Goal: Communication & Community: Answer question/provide support

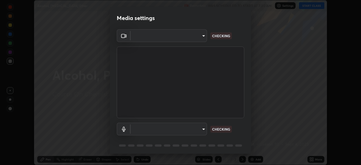
scroll to position [165, 361]
type input "b23672c371ae9b1e2d2e8c1262809c9406dc55f3a12da5c51b420c32c9b17bb4"
click at [174, 130] on body "Erase all Alcohol, [MEDICAL_DATA] Ether Recording WAS SCHEDULED TO START AT 7:3…" at bounding box center [180, 82] width 361 height 165
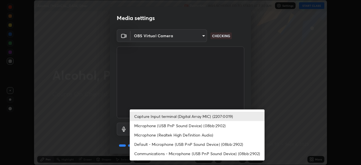
click at [146, 151] on li "Communications - Microphone (USB PnP Sound Device) (08bb:2902)" at bounding box center [197, 153] width 135 height 9
type input "communications"
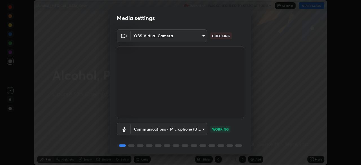
scroll to position [20, 0]
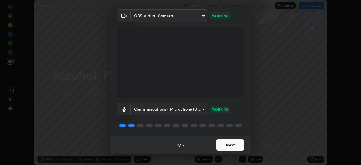
click at [231, 145] on button "Next" at bounding box center [230, 144] width 28 height 11
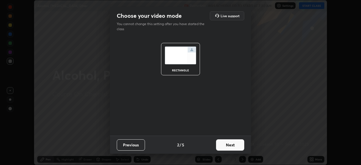
scroll to position [0, 0]
click at [230, 147] on button "Next" at bounding box center [230, 144] width 28 height 11
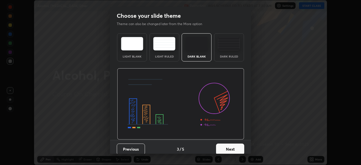
click at [233, 149] on button "Next" at bounding box center [230, 148] width 28 height 11
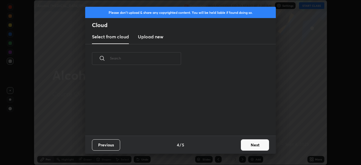
click at [255, 146] on button "Next" at bounding box center [255, 144] width 28 height 11
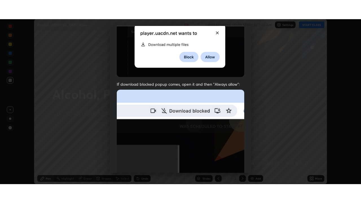
scroll to position [135, 0]
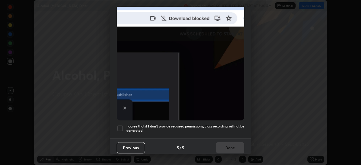
click at [177, 124] on h5 "I agree that if I don't provide required permissions, class recording will not …" at bounding box center [185, 128] width 118 height 9
click at [223, 145] on button "Done" at bounding box center [230, 147] width 28 height 11
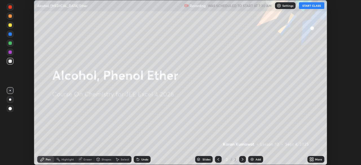
click at [313, 158] on icon at bounding box center [312, 157] width 1 height 1
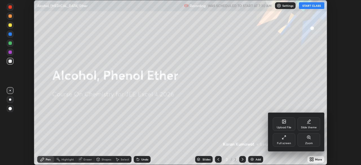
click at [281, 139] on div "Full screen" at bounding box center [283, 140] width 23 height 14
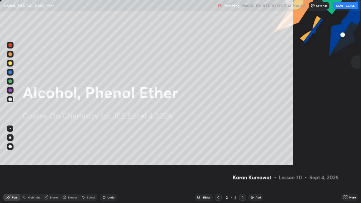
scroll to position [203, 361]
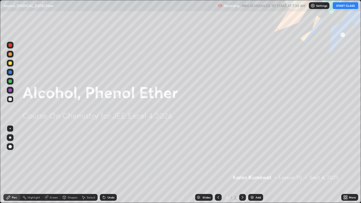
click at [343, 5] on button "START CLASS" at bounding box center [344, 5] width 25 height 7
click at [10, 137] on div at bounding box center [10, 137] width 2 height 2
click at [254, 165] on div "Add" at bounding box center [255, 197] width 15 height 7
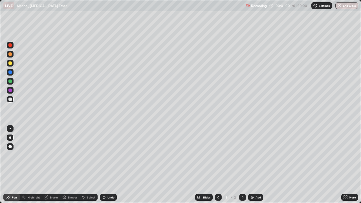
click at [11, 63] on div at bounding box center [9, 62] width 3 height 3
click at [10, 66] on div at bounding box center [10, 63] width 7 height 7
click at [9, 66] on div at bounding box center [10, 63] width 7 height 7
click at [10, 98] on div at bounding box center [9, 98] width 3 height 3
click at [11, 97] on div at bounding box center [9, 98] width 3 height 3
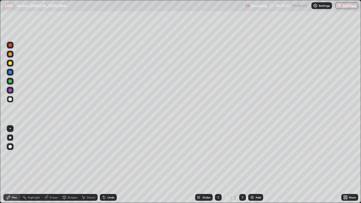
click at [10, 46] on div at bounding box center [9, 44] width 3 height 3
click at [10, 99] on div at bounding box center [9, 98] width 3 height 3
click at [107, 165] on div "Undo" at bounding box center [110, 197] width 7 height 3
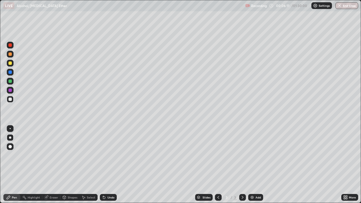
click at [256, 165] on div "Add" at bounding box center [257, 197] width 5 height 3
click at [10, 46] on div at bounding box center [9, 44] width 3 height 3
click at [11, 98] on div at bounding box center [9, 98] width 3 height 3
click at [11, 99] on div at bounding box center [9, 98] width 3 height 3
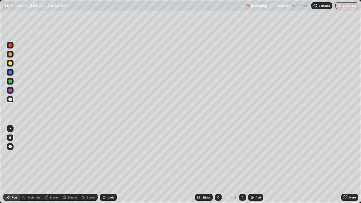
click at [10, 99] on div at bounding box center [9, 98] width 3 height 3
click at [12, 99] on div at bounding box center [9, 98] width 3 height 3
click at [10, 45] on div at bounding box center [9, 44] width 3 height 3
click at [73, 165] on div "Shapes" at bounding box center [73, 197] width 10 height 3
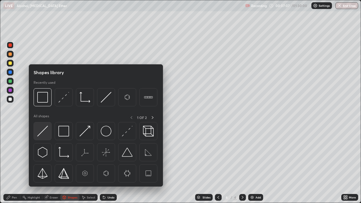
click at [46, 128] on img at bounding box center [42, 131] width 11 height 11
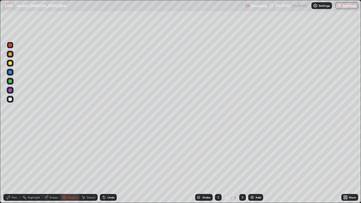
click at [11, 54] on div at bounding box center [9, 53] width 3 height 3
click at [10, 99] on div at bounding box center [9, 98] width 3 height 3
click at [10, 98] on div at bounding box center [9, 98] width 3 height 3
click at [74, 165] on div "Shapes" at bounding box center [69, 197] width 19 height 7
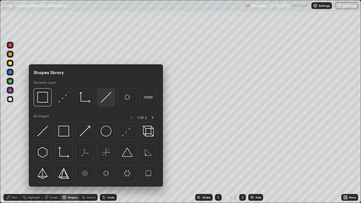
click at [106, 97] on img at bounding box center [106, 97] width 11 height 11
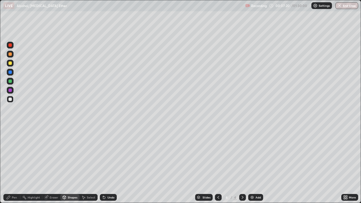
click at [12, 54] on div at bounding box center [10, 54] width 7 height 7
click at [14, 165] on div "Pen" at bounding box center [14, 197] width 5 height 3
click at [10, 63] on div at bounding box center [9, 62] width 3 height 3
click at [11, 64] on div at bounding box center [9, 62] width 3 height 3
click at [10, 63] on div at bounding box center [9, 62] width 3 height 3
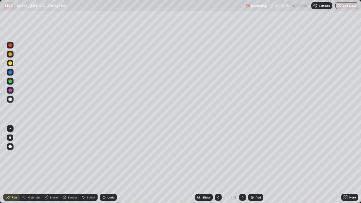
click at [8, 54] on div at bounding box center [10, 54] width 7 height 7
click at [70, 165] on div "Shapes" at bounding box center [73, 197] width 10 height 3
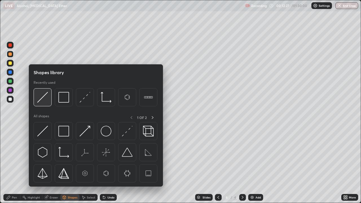
click at [44, 97] on img at bounding box center [42, 97] width 11 height 11
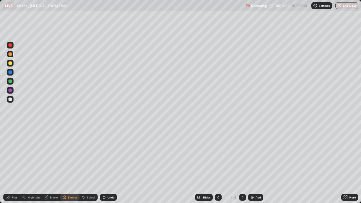
click at [13, 165] on div "Pen" at bounding box center [14, 197] width 5 height 3
click at [10, 99] on div at bounding box center [9, 98] width 3 height 3
click at [255, 165] on div "Add" at bounding box center [255, 197] width 15 height 7
click at [75, 165] on div "Shapes" at bounding box center [69, 197] width 19 height 7
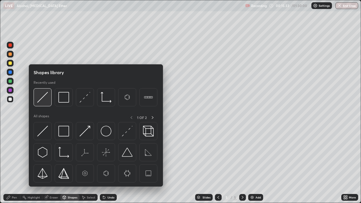
click at [45, 98] on img at bounding box center [42, 97] width 11 height 11
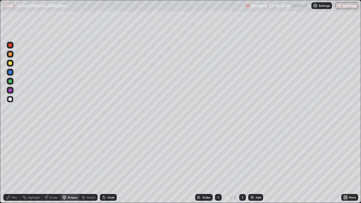
click at [10, 55] on div at bounding box center [9, 53] width 3 height 3
click at [112, 165] on div "Undo" at bounding box center [108, 197] width 17 height 7
click at [90, 165] on div "Select" at bounding box center [88, 197] width 18 height 7
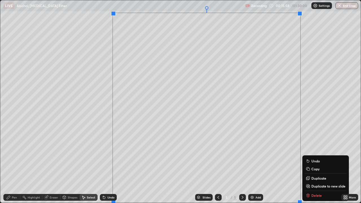
click at [319, 165] on p "Duplicate to new slide" at bounding box center [328, 186] width 34 height 5
click at [318, 165] on p "Duplicate to new slide" at bounding box center [328, 186] width 34 height 5
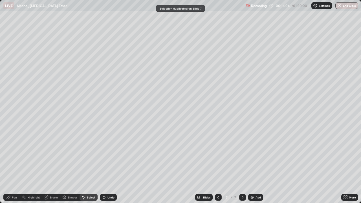
click at [217, 165] on icon at bounding box center [218, 197] width 5 height 5
click at [218, 165] on icon at bounding box center [218, 197] width 5 height 5
click at [10, 165] on icon at bounding box center [8, 197] width 3 height 3
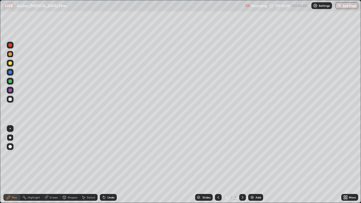
click at [217, 165] on icon at bounding box center [218, 197] width 5 height 5
click at [242, 165] on icon at bounding box center [242, 197] width 2 height 3
click at [11, 99] on div at bounding box center [9, 98] width 3 height 3
click at [11, 100] on div at bounding box center [9, 98] width 3 height 3
click at [68, 165] on div "Shapes" at bounding box center [73, 197] width 10 height 3
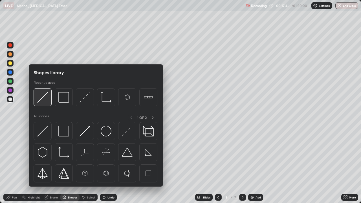
click at [42, 97] on img at bounding box center [42, 97] width 11 height 11
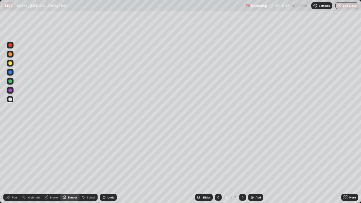
click at [10, 63] on div at bounding box center [9, 62] width 3 height 3
click at [106, 165] on div "Undo" at bounding box center [108, 197] width 17 height 7
click at [10, 54] on div at bounding box center [9, 53] width 3 height 3
click at [14, 165] on div "Pen" at bounding box center [14, 197] width 5 height 3
click at [11, 98] on div at bounding box center [9, 98] width 3 height 3
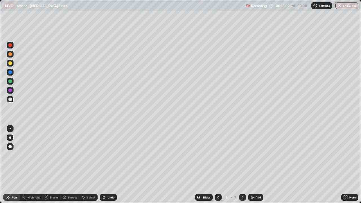
click at [110, 165] on div "Undo" at bounding box center [110, 197] width 7 height 3
click at [75, 165] on div "Shapes" at bounding box center [73, 197] width 10 height 3
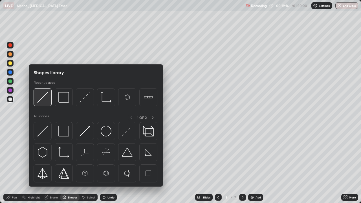
click at [46, 96] on img at bounding box center [42, 97] width 11 height 11
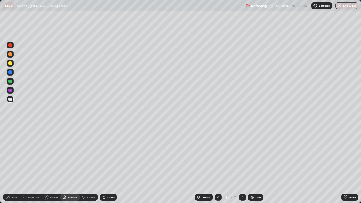
click at [10, 55] on div at bounding box center [9, 53] width 3 height 3
click at [15, 165] on div "Pen" at bounding box center [14, 197] width 5 height 3
click at [11, 99] on div at bounding box center [9, 98] width 3 height 3
click at [110, 165] on div "Undo" at bounding box center [110, 197] width 7 height 3
click at [109, 165] on div "Undo" at bounding box center [110, 197] width 7 height 3
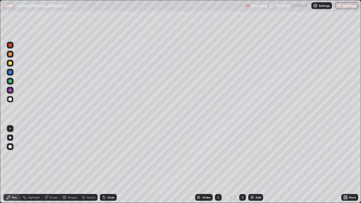
click at [108, 165] on div "Undo" at bounding box center [110, 197] width 7 height 3
click at [10, 98] on div at bounding box center [9, 98] width 3 height 3
click at [10, 99] on div at bounding box center [9, 98] width 3 height 3
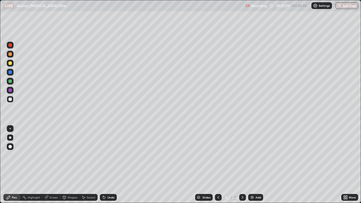
click at [242, 165] on icon at bounding box center [242, 197] width 5 height 5
click at [10, 99] on div at bounding box center [9, 98] width 3 height 3
click at [72, 165] on div "Shapes" at bounding box center [69, 197] width 19 height 7
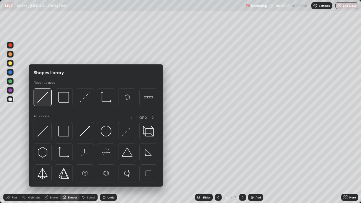
click at [45, 98] on img at bounding box center [42, 97] width 11 height 11
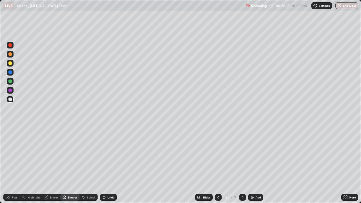
click at [10, 55] on div at bounding box center [9, 53] width 3 height 3
click at [11, 55] on div at bounding box center [9, 53] width 3 height 3
click at [9, 99] on div at bounding box center [9, 98] width 3 height 3
click at [10, 98] on div at bounding box center [9, 98] width 3 height 3
click at [108, 165] on div "Undo" at bounding box center [110, 197] width 7 height 3
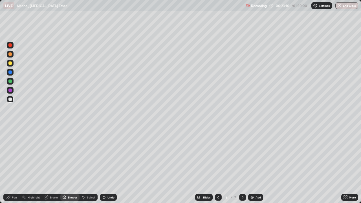
click at [109, 165] on div "Undo" at bounding box center [110, 197] width 7 height 3
click at [16, 165] on div "Pen" at bounding box center [11, 197] width 17 height 7
click at [112, 165] on div "Undo" at bounding box center [110, 197] width 7 height 3
click at [9, 64] on div at bounding box center [9, 62] width 3 height 3
click at [9, 63] on div at bounding box center [9, 62] width 3 height 3
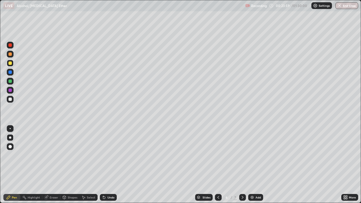
click at [10, 98] on div at bounding box center [9, 98] width 3 height 3
click at [73, 165] on div "Shapes" at bounding box center [69, 197] width 19 height 7
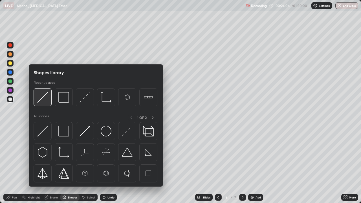
click at [43, 96] on img at bounding box center [42, 97] width 11 height 11
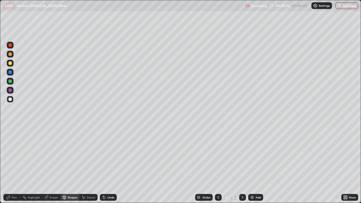
click at [9, 54] on div at bounding box center [9, 53] width 3 height 3
click at [15, 165] on div "Pen" at bounding box center [14, 197] width 5 height 3
click at [11, 98] on div at bounding box center [9, 98] width 3 height 3
click at [242, 165] on icon at bounding box center [242, 197] width 5 height 5
click at [92, 165] on div "Select" at bounding box center [91, 197] width 8 height 3
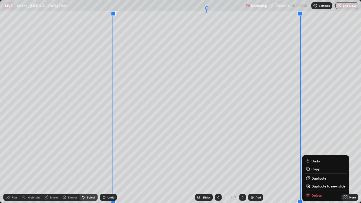
click at [326, 165] on p "Duplicate to new slide" at bounding box center [328, 186] width 34 height 5
click at [316, 165] on p "Duplicate to new slide" at bounding box center [328, 186] width 34 height 5
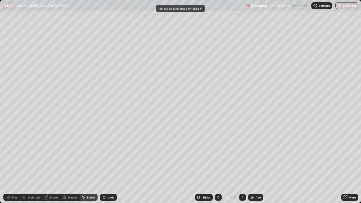
click at [217, 165] on icon at bounding box center [218, 197] width 5 height 5
click at [218, 165] on icon at bounding box center [218, 197] width 5 height 5
click at [10, 165] on div "Pen" at bounding box center [11, 197] width 17 height 7
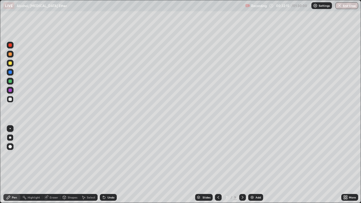
click at [217, 165] on div at bounding box center [218, 197] width 7 height 7
click at [241, 165] on icon at bounding box center [242, 197] width 2 height 3
click at [10, 99] on div at bounding box center [9, 98] width 3 height 3
click at [10, 63] on div at bounding box center [9, 62] width 3 height 3
click at [11, 63] on div at bounding box center [9, 62] width 3 height 3
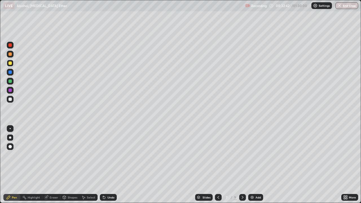
click at [10, 99] on div at bounding box center [9, 98] width 3 height 3
click at [10, 96] on div at bounding box center [10, 99] width 7 height 7
click at [10, 99] on div at bounding box center [9, 98] width 3 height 3
click at [71, 165] on div "Shapes" at bounding box center [69, 197] width 19 height 7
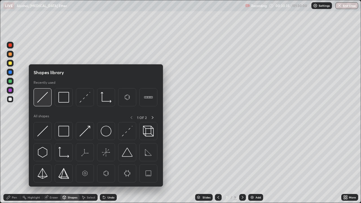
click at [44, 95] on img at bounding box center [42, 97] width 11 height 11
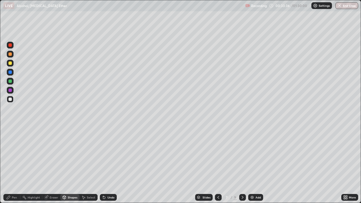
click at [10, 63] on div at bounding box center [9, 62] width 3 height 3
click at [10, 54] on div at bounding box center [9, 53] width 3 height 3
click at [14, 165] on div "Pen" at bounding box center [14, 197] width 5 height 3
click at [13, 96] on div at bounding box center [10, 99] width 7 height 7
click at [12, 100] on div at bounding box center [10, 99] width 7 height 7
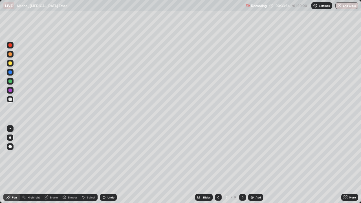
click at [10, 98] on div at bounding box center [9, 98] width 3 height 3
click at [11, 98] on div at bounding box center [9, 98] width 3 height 3
click at [217, 165] on icon at bounding box center [218, 197] width 5 height 5
click at [242, 165] on icon at bounding box center [242, 197] width 5 height 5
click at [217, 165] on icon at bounding box center [218, 197] width 5 height 5
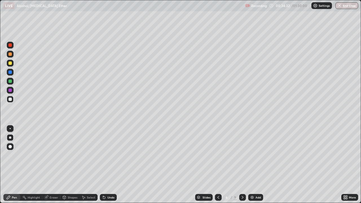
click at [241, 165] on icon at bounding box center [242, 197] width 2 height 3
click at [217, 165] on icon at bounding box center [218, 197] width 2 height 3
click at [242, 165] on icon at bounding box center [242, 197] width 5 height 5
click at [217, 165] on icon at bounding box center [218, 197] width 5 height 5
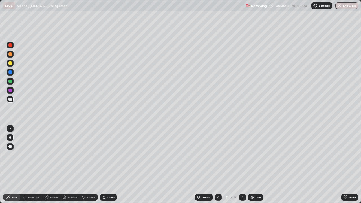
click at [73, 165] on div "Shapes" at bounding box center [69, 197] width 19 height 7
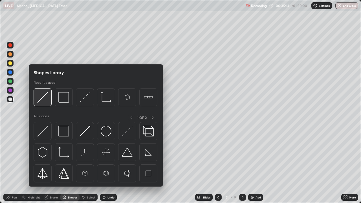
click at [43, 96] on img at bounding box center [42, 97] width 11 height 11
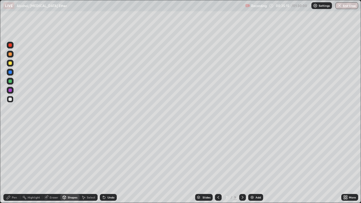
click at [11, 54] on div at bounding box center [9, 53] width 3 height 3
click at [12, 165] on div "Pen" at bounding box center [14, 197] width 5 height 3
click at [10, 99] on div at bounding box center [9, 98] width 3 height 3
click at [7, 99] on div at bounding box center [10, 99] width 7 height 7
click at [10, 98] on div at bounding box center [9, 98] width 3 height 3
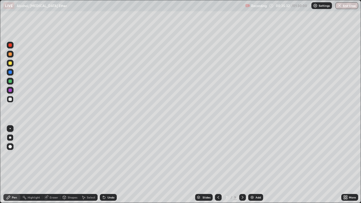
click at [9, 98] on div at bounding box center [9, 98] width 3 height 3
click at [217, 165] on icon at bounding box center [218, 197] width 5 height 5
click at [218, 165] on icon at bounding box center [218, 197] width 5 height 5
click at [241, 165] on icon at bounding box center [242, 197] width 5 height 5
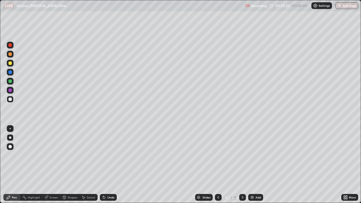
click at [241, 165] on icon at bounding box center [242, 197] width 5 height 5
click at [241, 165] on div at bounding box center [242, 197] width 7 height 7
click at [241, 165] on icon at bounding box center [242, 197] width 2 height 3
click at [218, 165] on icon at bounding box center [218, 197] width 5 height 5
click at [242, 165] on icon at bounding box center [242, 197] width 5 height 5
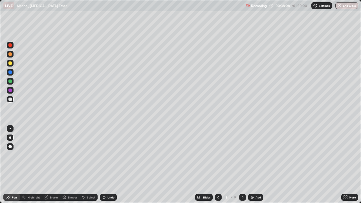
click at [218, 165] on icon at bounding box center [218, 197] width 5 height 5
click at [242, 165] on icon at bounding box center [242, 197] width 5 height 5
click at [10, 54] on div at bounding box center [9, 53] width 3 height 3
click at [111, 165] on div "Undo" at bounding box center [110, 197] width 7 height 3
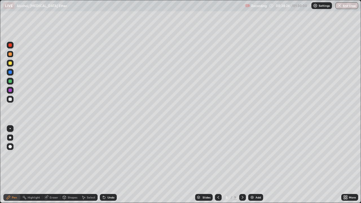
click at [111, 165] on div "Undo" at bounding box center [110, 197] width 7 height 3
click at [10, 64] on div at bounding box center [9, 62] width 3 height 3
click at [11, 63] on div at bounding box center [9, 62] width 3 height 3
click at [10, 99] on div at bounding box center [9, 98] width 3 height 3
click at [10, 100] on div at bounding box center [9, 98] width 3 height 3
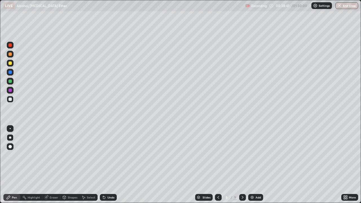
click at [110, 165] on div "Undo" at bounding box center [110, 197] width 7 height 3
click at [70, 165] on div "Shapes" at bounding box center [73, 197] width 10 height 3
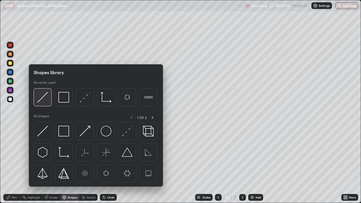
click at [46, 96] on img at bounding box center [42, 97] width 11 height 11
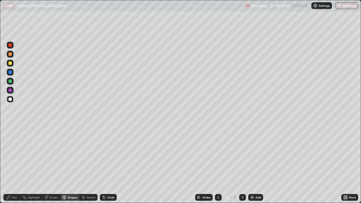
click at [9, 55] on div at bounding box center [9, 53] width 3 height 3
click at [14, 165] on div "Pen" at bounding box center [14, 197] width 5 height 3
click at [11, 98] on div at bounding box center [9, 98] width 3 height 3
click at [12, 97] on div at bounding box center [10, 99] width 7 height 7
click at [9, 54] on div at bounding box center [9, 53] width 3 height 3
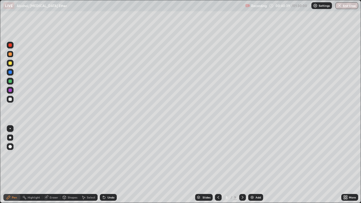
click at [10, 54] on div at bounding box center [9, 53] width 3 height 3
click at [109, 165] on div "Undo" at bounding box center [110, 197] width 7 height 3
click at [108, 165] on div "Undo" at bounding box center [108, 197] width 17 height 7
click at [10, 63] on div at bounding box center [9, 62] width 3 height 3
click at [8, 97] on div at bounding box center [10, 99] width 7 height 7
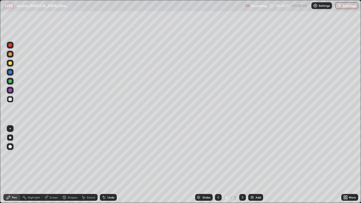
click at [7, 99] on div at bounding box center [10, 99] width 7 height 7
click at [241, 165] on icon at bounding box center [242, 197] width 5 height 5
click at [217, 165] on icon at bounding box center [218, 197] width 5 height 5
click at [241, 165] on icon at bounding box center [242, 197] width 5 height 5
click at [90, 165] on div "Select" at bounding box center [91, 197] width 8 height 3
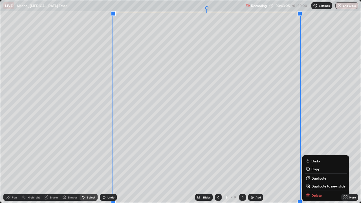
click at [326, 165] on p "Duplicate to new slide" at bounding box center [328, 186] width 34 height 5
click at [316, 165] on p "Duplicate to new slide" at bounding box center [328, 186] width 34 height 5
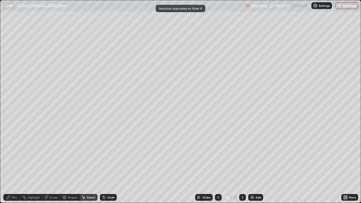
click at [217, 165] on icon at bounding box center [218, 197] width 5 height 5
click at [14, 165] on div "Pen" at bounding box center [14, 197] width 5 height 3
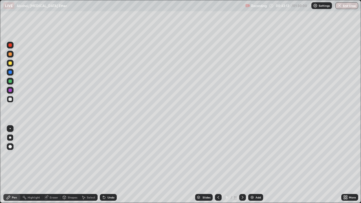
click at [8, 99] on div at bounding box center [10, 99] width 7 height 7
click at [109, 165] on div "Undo" at bounding box center [110, 197] width 7 height 3
click at [10, 63] on div at bounding box center [9, 62] width 3 height 3
click at [10, 99] on div at bounding box center [9, 98] width 3 height 3
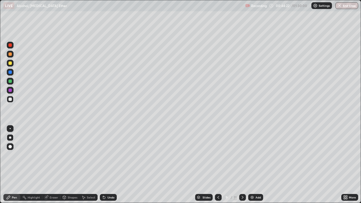
click at [10, 99] on div at bounding box center [9, 98] width 3 height 3
click at [72, 165] on div "Shapes" at bounding box center [73, 197] width 10 height 3
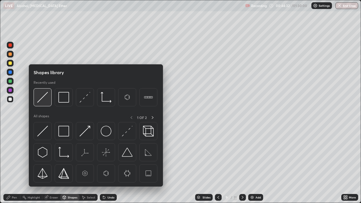
click at [46, 97] on img at bounding box center [42, 97] width 11 height 11
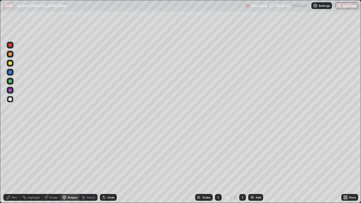
click at [10, 54] on div at bounding box center [9, 53] width 3 height 3
click at [13, 165] on div "Pen" at bounding box center [11, 197] width 17 height 7
click at [8, 97] on div at bounding box center [10, 99] width 7 height 7
click at [10, 99] on div at bounding box center [9, 98] width 3 height 3
click at [8, 96] on div at bounding box center [10, 99] width 7 height 7
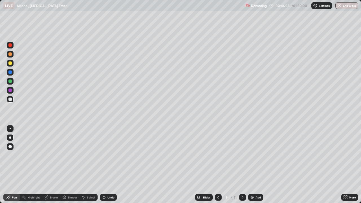
click at [242, 165] on icon at bounding box center [242, 197] width 5 height 5
click at [10, 98] on div at bounding box center [9, 98] width 3 height 3
click at [217, 165] on icon at bounding box center [218, 197] width 2 height 3
click at [241, 165] on icon at bounding box center [242, 197] width 5 height 5
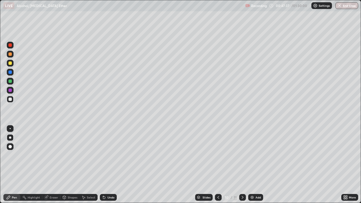
click at [74, 165] on div "Shapes" at bounding box center [73, 197] width 10 height 3
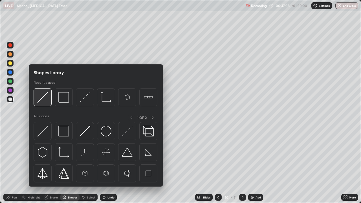
click at [45, 98] on img at bounding box center [42, 97] width 11 height 11
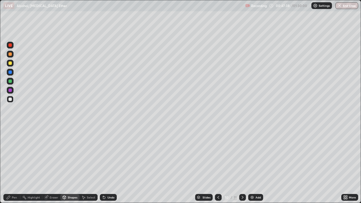
click at [10, 54] on div at bounding box center [9, 53] width 3 height 3
click at [14, 165] on div "Pen" at bounding box center [11, 197] width 17 height 7
click at [10, 101] on div at bounding box center [10, 99] width 7 height 7
click at [110, 165] on div "Undo" at bounding box center [110, 197] width 7 height 3
click at [108, 165] on div "Undo" at bounding box center [110, 197] width 7 height 3
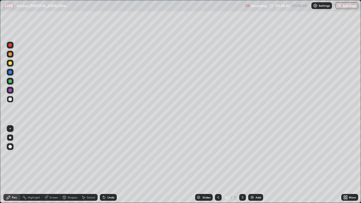
click at [74, 165] on div "Shapes" at bounding box center [73, 197] width 10 height 3
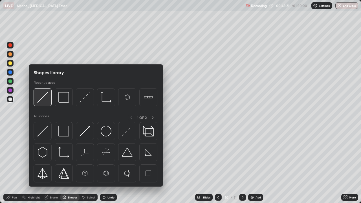
click at [40, 93] on img at bounding box center [42, 97] width 11 height 11
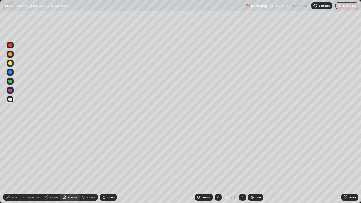
click at [10, 55] on div at bounding box center [9, 53] width 3 height 3
click at [13, 165] on div "Pen" at bounding box center [14, 197] width 5 height 3
click at [11, 97] on div at bounding box center [9, 98] width 3 height 3
click at [10, 98] on div at bounding box center [9, 98] width 3 height 3
click at [242, 165] on icon at bounding box center [242, 197] width 5 height 5
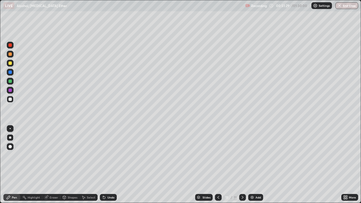
click at [52, 165] on div "Eraser" at bounding box center [54, 197] width 8 height 3
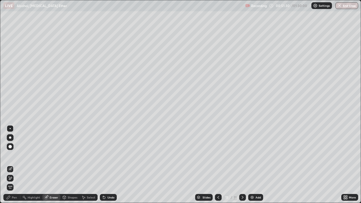
click at [11, 165] on span "Erase all" at bounding box center [10, 186] width 6 height 3
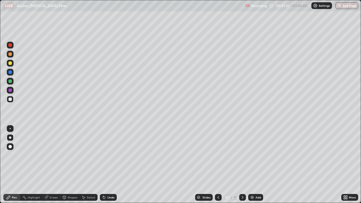
click at [12, 165] on div "Pen" at bounding box center [14, 197] width 5 height 3
click at [8, 98] on div at bounding box center [9, 98] width 3 height 3
click at [9, 99] on div at bounding box center [9, 98] width 3 height 3
click at [110, 165] on div "Undo" at bounding box center [110, 197] width 7 height 3
click at [108, 165] on div "Undo" at bounding box center [110, 197] width 7 height 3
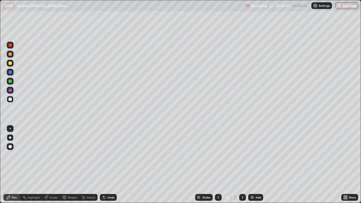
click at [108, 165] on div "Undo" at bounding box center [110, 197] width 7 height 3
click at [89, 165] on div "Select" at bounding box center [91, 197] width 8 height 3
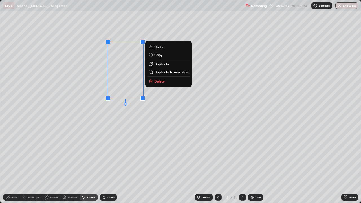
click at [161, 63] on p "Duplicate" at bounding box center [161, 64] width 15 height 5
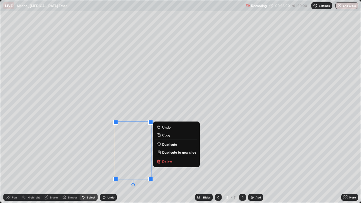
click at [16, 165] on div "Pen" at bounding box center [14, 197] width 5 height 3
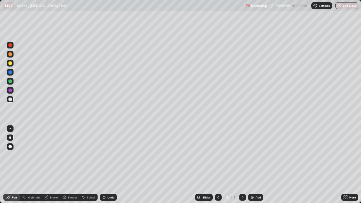
click at [7, 99] on div at bounding box center [10, 99] width 7 height 7
click at [256, 165] on div "Add" at bounding box center [257, 197] width 5 height 3
click at [10, 97] on div at bounding box center [9, 98] width 3 height 3
click at [111, 165] on div "Undo" at bounding box center [110, 197] width 7 height 3
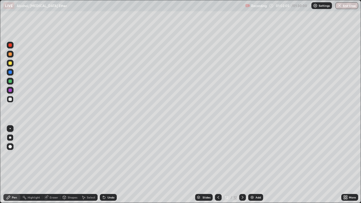
click at [255, 165] on div "Add" at bounding box center [257, 197] width 5 height 3
click at [218, 165] on icon at bounding box center [218, 197] width 5 height 5
click at [242, 165] on icon at bounding box center [242, 197] width 2 height 3
click at [10, 63] on div at bounding box center [9, 62] width 3 height 3
click at [11, 64] on div at bounding box center [9, 62] width 3 height 3
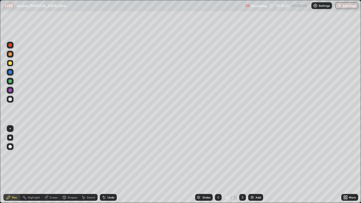
click at [10, 99] on div at bounding box center [9, 98] width 3 height 3
click at [10, 63] on div at bounding box center [9, 62] width 3 height 3
click at [10, 64] on div at bounding box center [9, 62] width 3 height 3
click at [10, 97] on div at bounding box center [9, 98] width 3 height 3
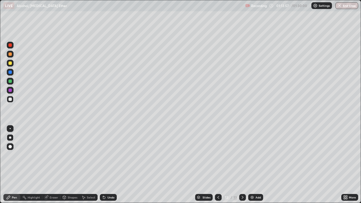
click at [10, 63] on div at bounding box center [9, 62] width 3 height 3
click at [255, 165] on div "Add" at bounding box center [257, 197] width 5 height 3
click at [11, 65] on div at bounding box center [9, 62] width 3 height 3
click at [10, 65] on div at bounding box center [9, 62] width 3 height 3
click at [10, 54] on div at bounding box center [9, 53] width 3 height 3
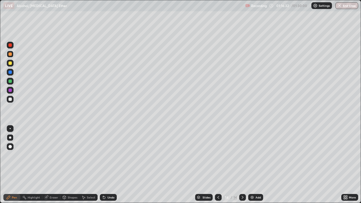
click at [11, 54] on div at bounding box center [9, 53] width 3 height 3
click at [10, 63] on div at bounding box center [9, 62] width 3 height 3
click at [9, 99] on div at bounding box center [9, 98] width 3 height 3
click at [10, 98] on div at bounding box center [9, 98] width 3 height 3
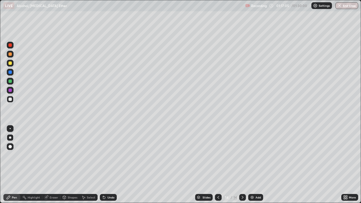
click at [112, 165] on div "Undo" at bounding box center [108, 197] width 17 height 7
click at [9, 54] on div at bounding box center [9, 53] width 3 height 3
click at [10, 64] on div at bounding box center [9, 62] width 3 height 3
click at [10, 98] on div at bounding box center [9, 98] width 3 height 3
click at [10, 99] on div at bounding box center [9, 98] width 3 height 3
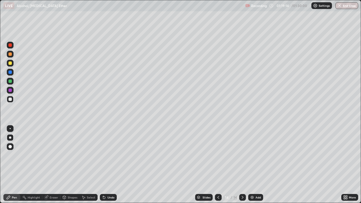
click at [258, 165] on div "Add" at bounding box center [257, 197] width 5 height 3
click at [9, 99] on div at bounding box center [9, 98] width 3 height 3
click at [9, 98] on div at bounding box center [9, 98] width 3 height 3
click at [10, 98] on div at bounding box center [9, 98] width 3 height 3
click at [10, 99] on div at bounding box center [9, 98] width 3 height 3
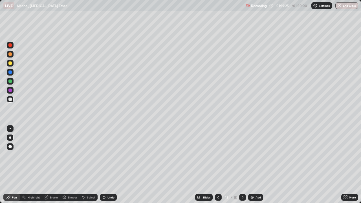
click at [11, 63] on div at bounding box center [9, 62] width 3 height 3
click at [11, 64] on div at bounding box center [9, 62] width 3 height 3
click at [11, 98] on div at bounding box center [9, 98] width 3 height 3
click at [10, 97] on div at bounding box center [9, 98] width 3 height 3
click at [9, 63] on div at bounding box center [9, 62] width 3 height 3
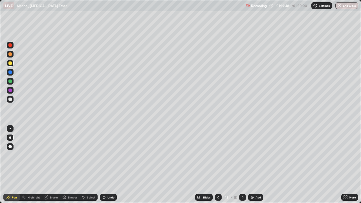
click at [10, 61] on div at bounding box center [10, 63] width 7 height 7
click at [10, 63] on div at bounding box center [9, 62] width 3 height 3
click at [10, 54] on div at bounding box center [9, 53] width 3 height 3
click at [9, 99] on div at bounding box center [9, 98] width 3 height 3
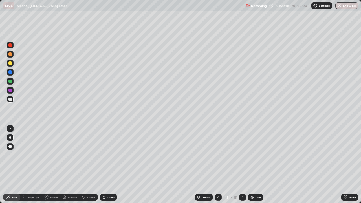
click at [9, 98] on div at bounding box center [9, 98] width 3 height 3
click at [9, 54] on div at bounding box center [9, 53] width 3 height 3
click at [11, 98] on div at bounding box center [9, 98] width 3 height 3
click at [12, 96] on div at bounding box center [10, 99] width 7 height 7
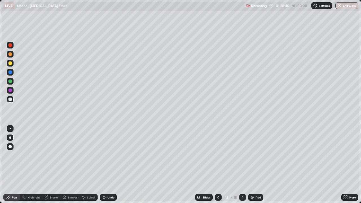
click at [10, 54] on div at bounding box center [9, 53] width 3 height 3
click at [10, 55] on div at bounding box center [9, 53] width 3 height 3
click at [8, 101] on div at bounding box center [10, 99] width 7 height 7
click at [12, 53] on div at bounding box center [9, 53] width 3 height 3
click at [10, 62] on div at bounding box center [9, 62] width 3 height 3
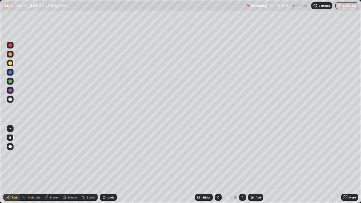
click at [54, 165] on div "Eraser" at bounding box center [54, 197] width 8 height 3
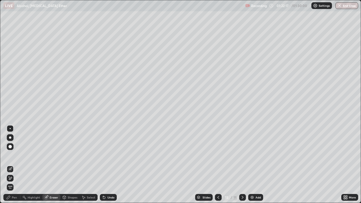
click at [17, 165] on div "Pen" at bounding box center [11, 197] width 17 height 7
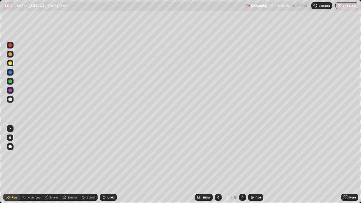
click at [10, 98] on div at bounding box center [9, 98] width 3 height 3
click at [9, 63] on div at bounding box center [9, 62] width 3 height 3
click at [11, 98] on div at bounding box center [9, 98] width 3 height 3
click at [10, 99] on div at bounding box center [9, 98] width 3 height 3
click at [10, 63] on div at bounding box center [9, 62] width 3 height 3
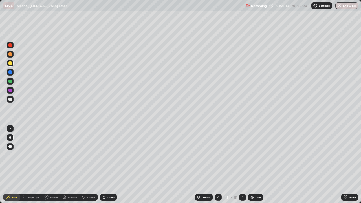
click at [10, 99] on div at bounding box center [9, 98] width 3 height 3
click at [9, 99] on div at bounding box center [9, 98] width 3 height 3
click at [10, 63] on div at bounding box center [9, 62] width 3 height 3
click at [11, 63] on div at bounding box center [9, 62] width 3 height 3
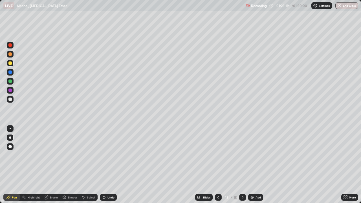
click at [11, 55] on div at bounding box center [9, 53] width 3 height 3
click at [10, 55] on div at bounding box center [9, 53] width 3 height 3
click at [9, 99] on div at bounding box center [9, 98] width 3 height 3
click at [10, 54] on div at bounding box center [9, 53] width 3 height 3
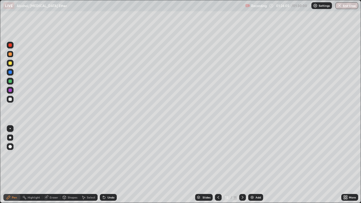
click at [9, 99] on div at bounding box center [9, 98] width 3 height 3
click at [10, 98] on div at bounding box center [9, 98] width 3 height 3
click at [10, 63] on div at bounding box center [9, 62] width 3 height 3
click at [8, 100] on div at bounding box center [10, 99] width 7 height 7
click at [9, 64] on div at bounding box center [9, 62] width 3 height 3
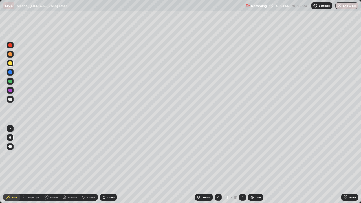
click at [10, 99] on div at bounding box center [9, 98] width 3 height 3
click at [12, 97] on div at bounding box center [10, 99] width 7 height 7
click at [9, 55] on div at bounding box center [9, 53] width 3 height 3
click at [10, 62] on div at bounding box center [9, 62] width 3 height 3
click at [345, 5] on button "End Class" at bounding box center [347, 5] width 22 height 7
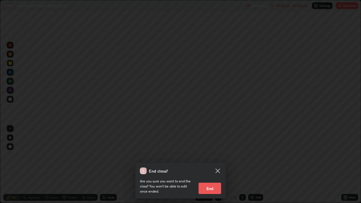
click at [211, 165] on button "End" at bounding box center [209, 188] width 23 height 11
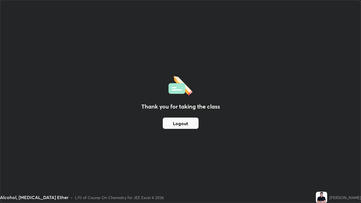
click at [189, 123] on button "Logout" at bounding box center [181, 122] width 36 height 11
click at [188, 123] on button "Logout" at bounding box center [181, 122] width 36 height 11
